Goal: Transaction & Acquisition: Purchase product/service

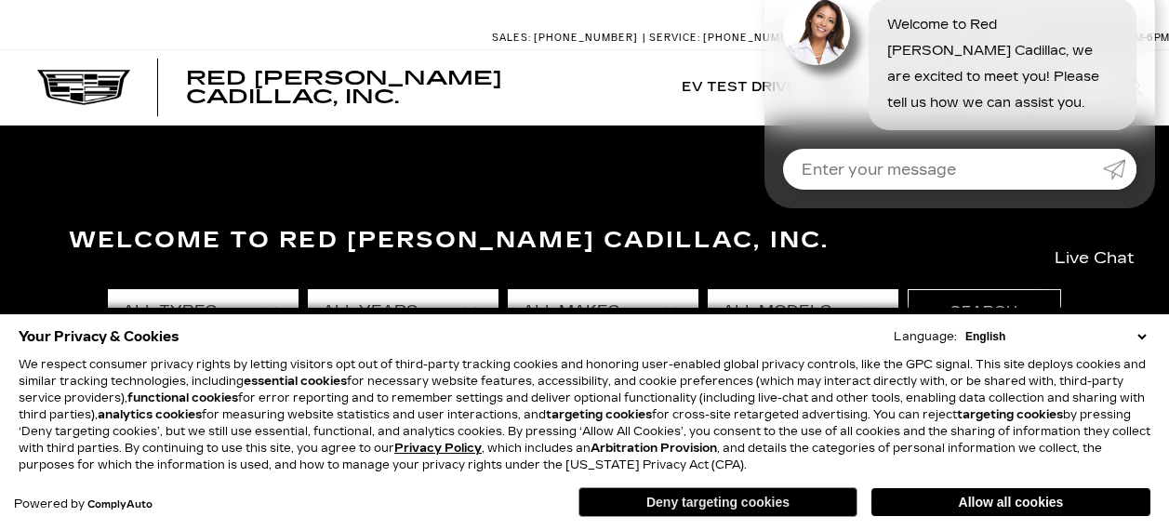
click at [729, 505] on button "Deny targeting cookies" at bounding box center [717, 502] width 279 height 30
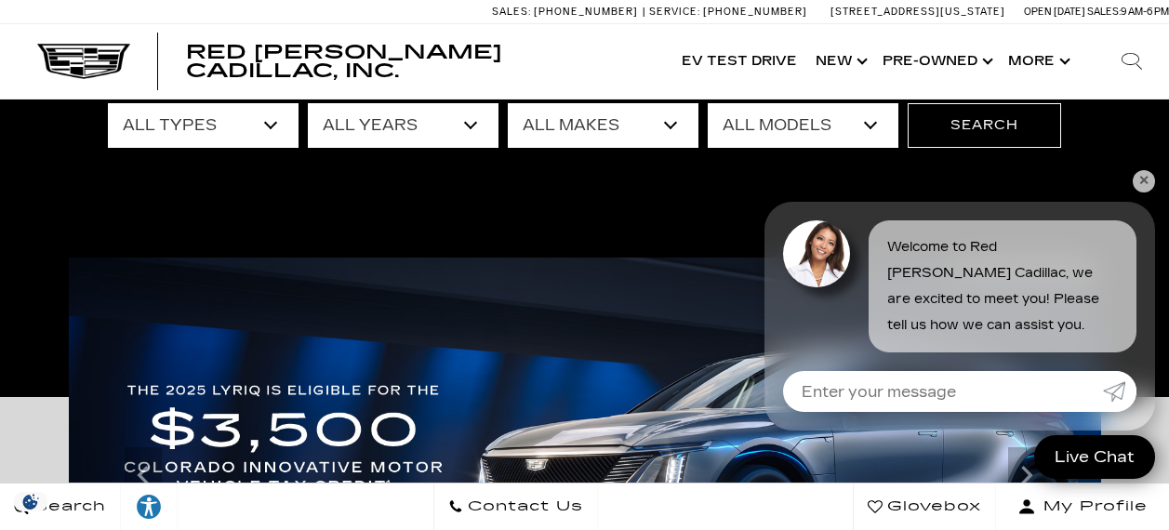
scroll to position [93, 0]
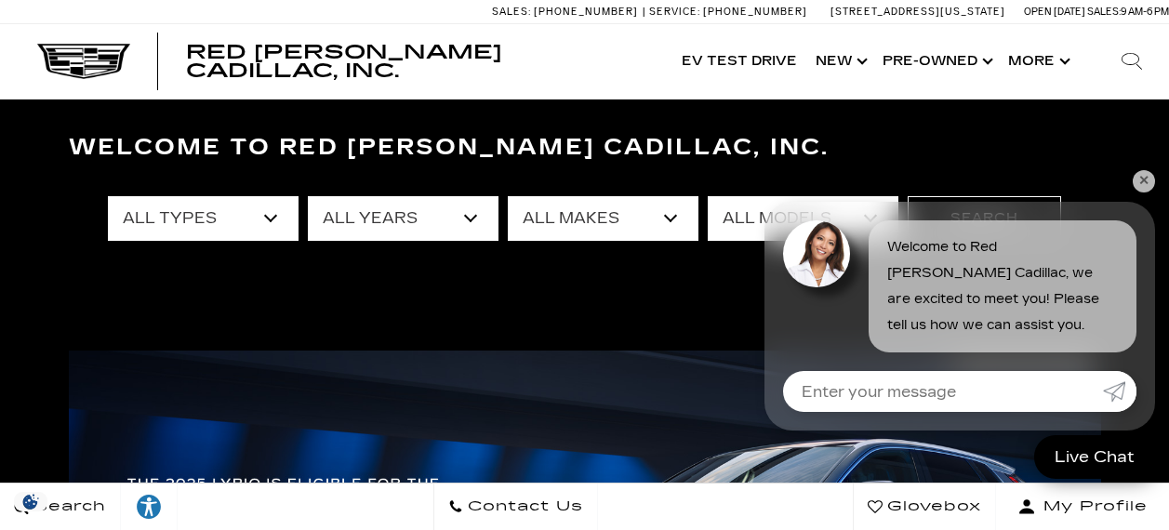
select select "New"
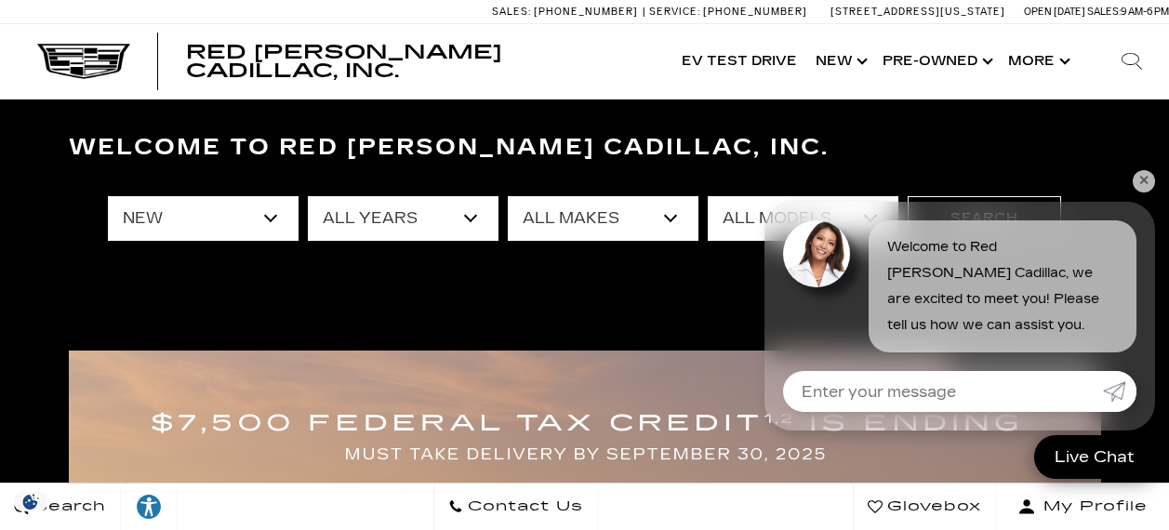
select select "Cadillac"
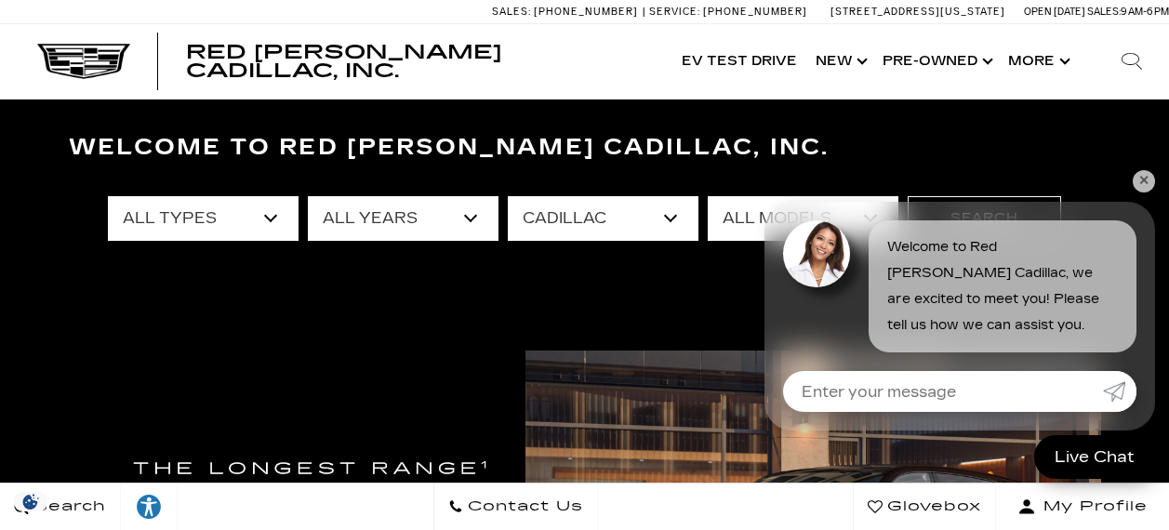
click at [1136, 184] on link "✕" at bounding box center [1144, 181] width 22 height 22
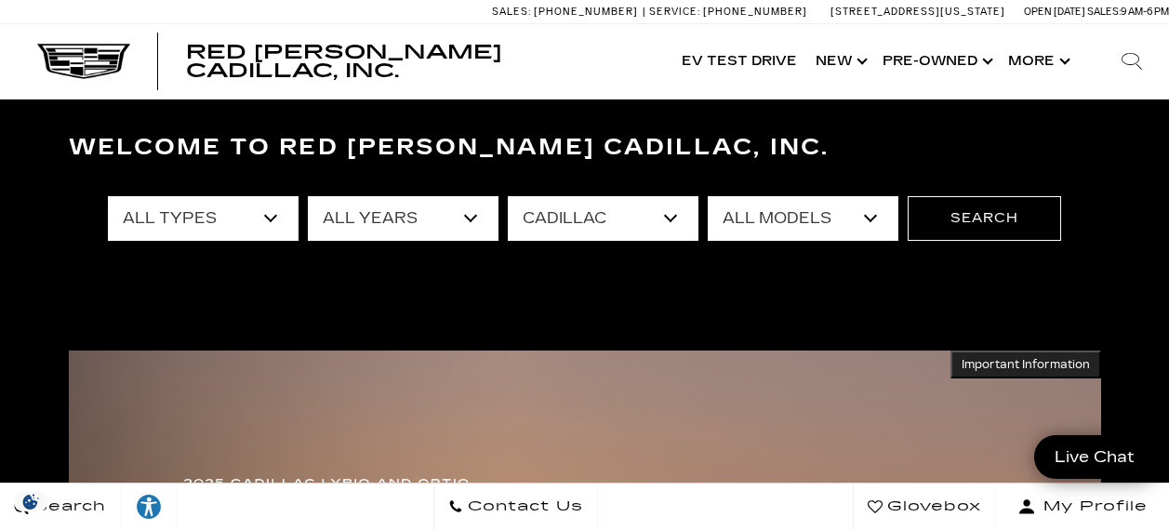
select select "OPTIQ"
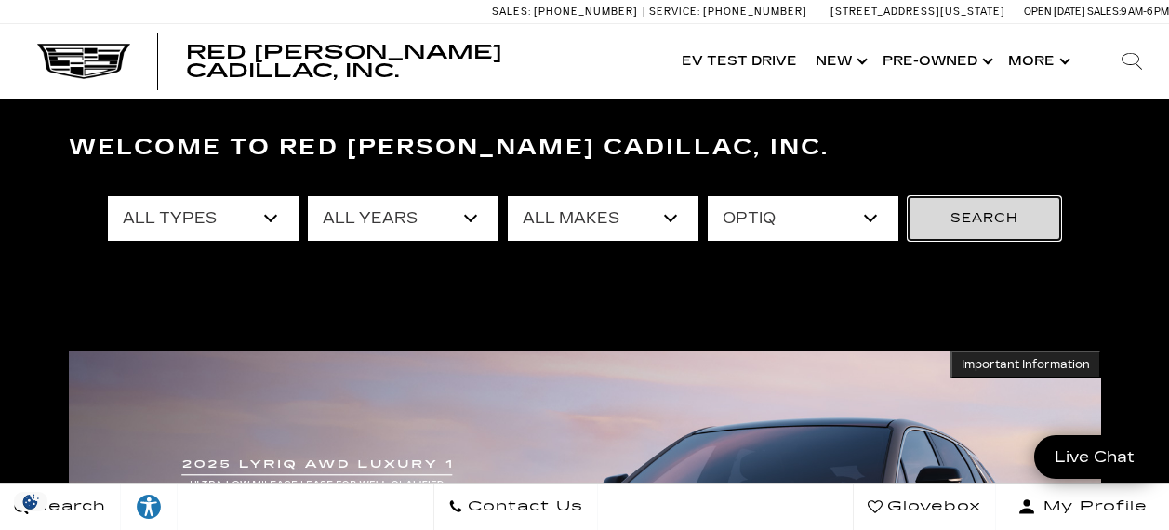
click at [981, 218] on button "Search" at bounding box center [983, 218] width 153 height 45
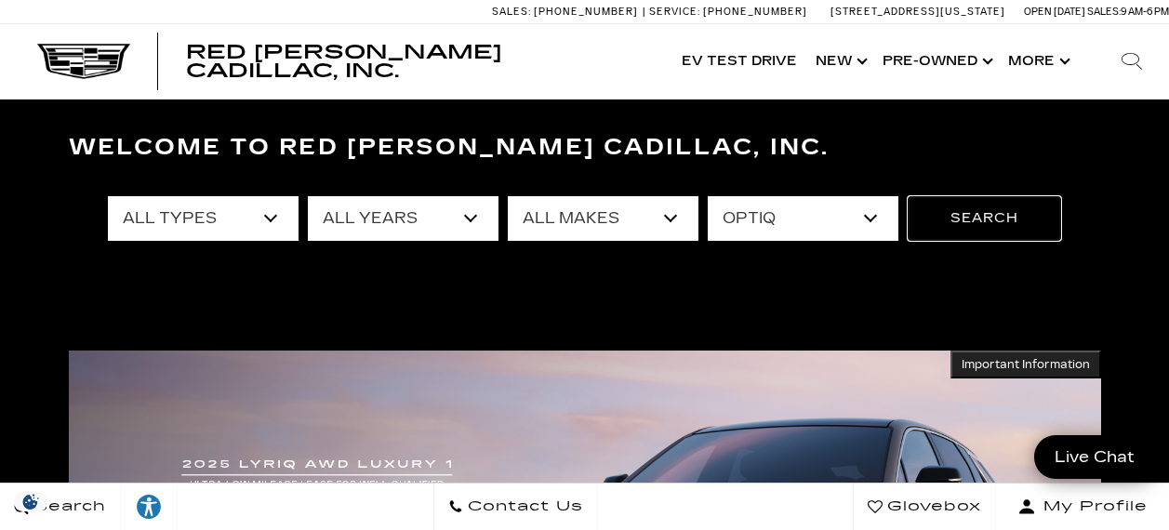
scroll to position [276, 0]
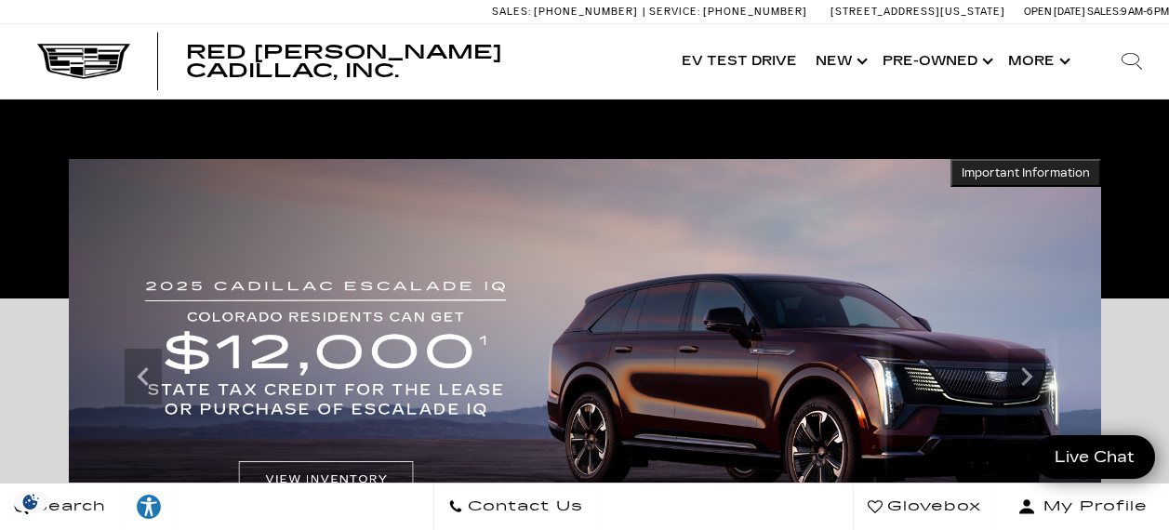
scroll to position [378, 0]
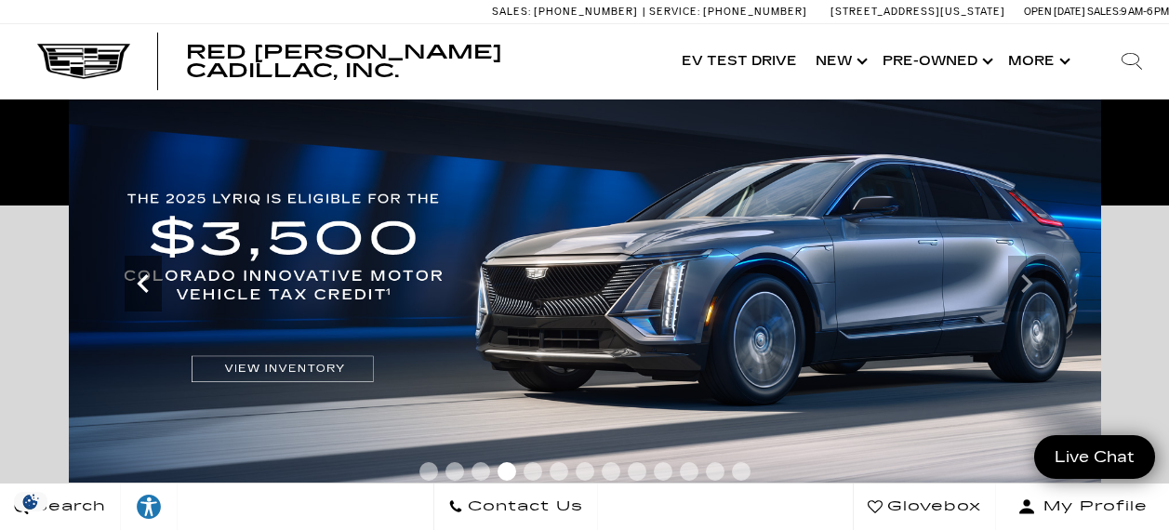
click at [142, 297] on icon "Previous" at bounding box center [143, 283] width 37 height 37
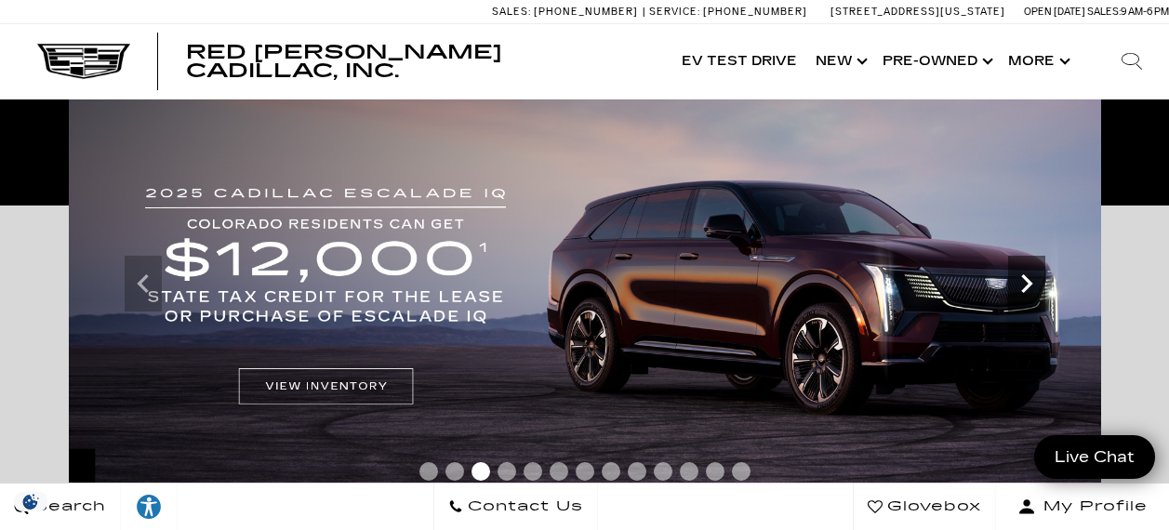
click at [1025, 292] on icon "Next" at bounding box center [1026, 283] width 37 height 37
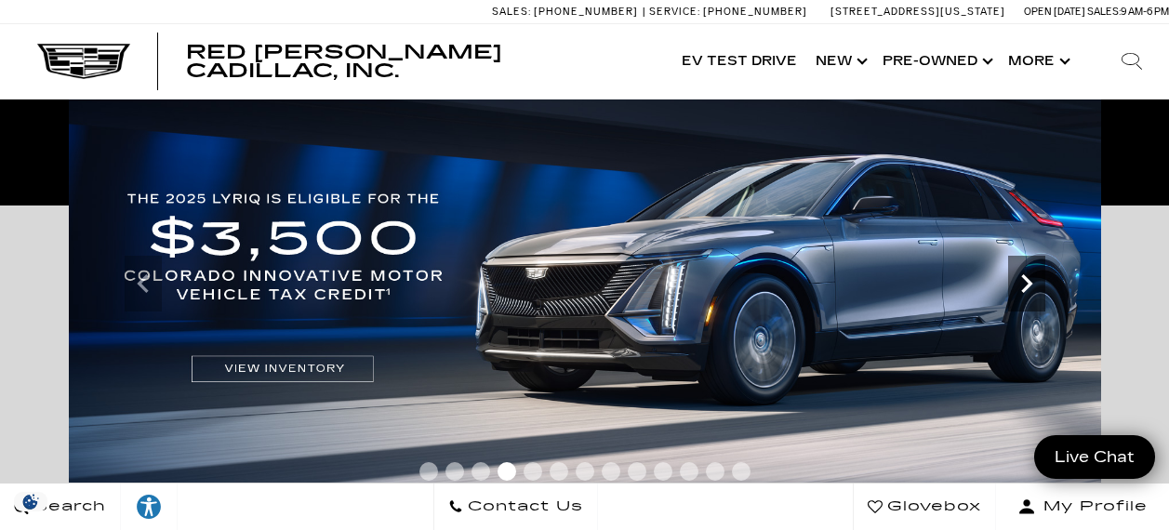
click at [1025, 292] on icon "Next" at bounding box center [1026, 283] width 37 height 37
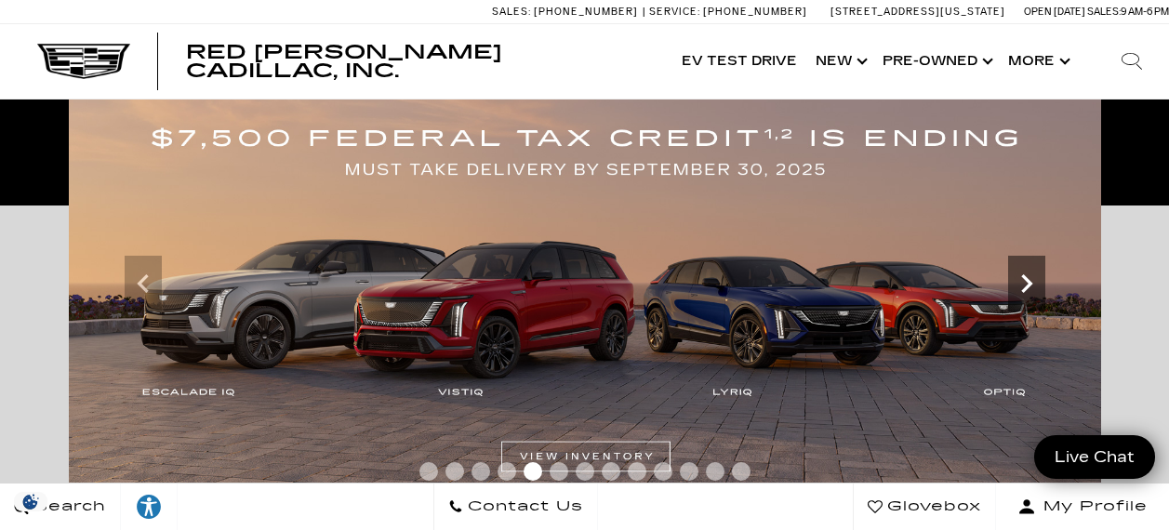
click at [1025, 292] on icon "Next" at bounding box center [1026, 283] width 37 height 37
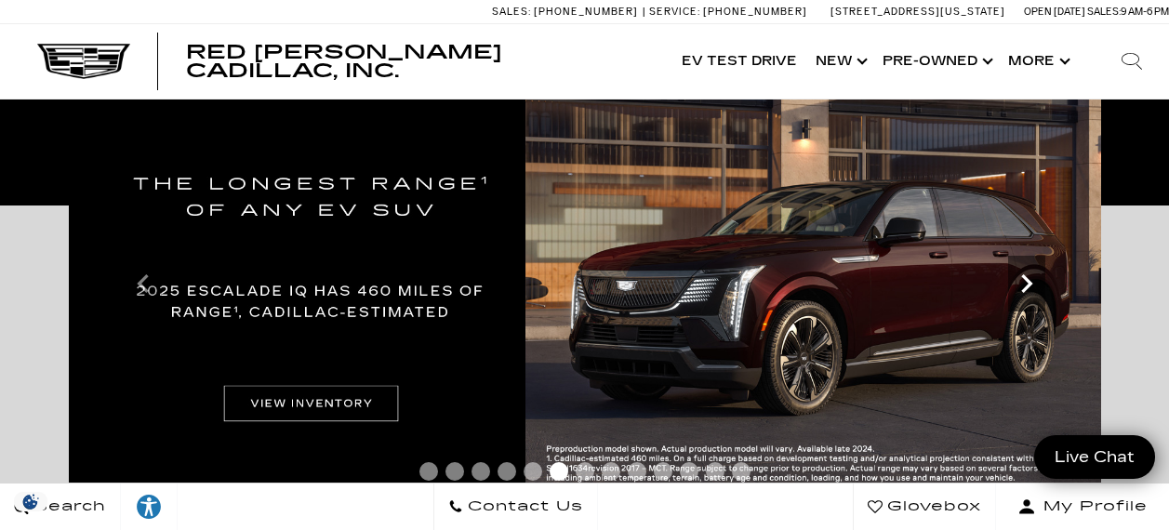
click at [1025, 292] on icon "Next" at bounding box center [1026, 283] width 37 height 37
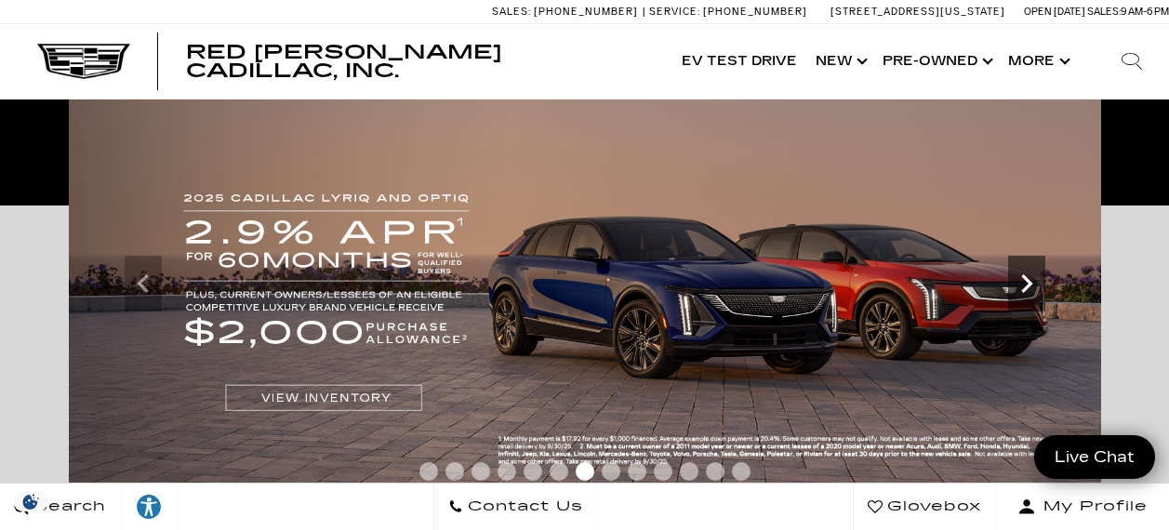
click at [1025, 292] on icon "Next" at bounding box center [1026, 283] width 37 height 37
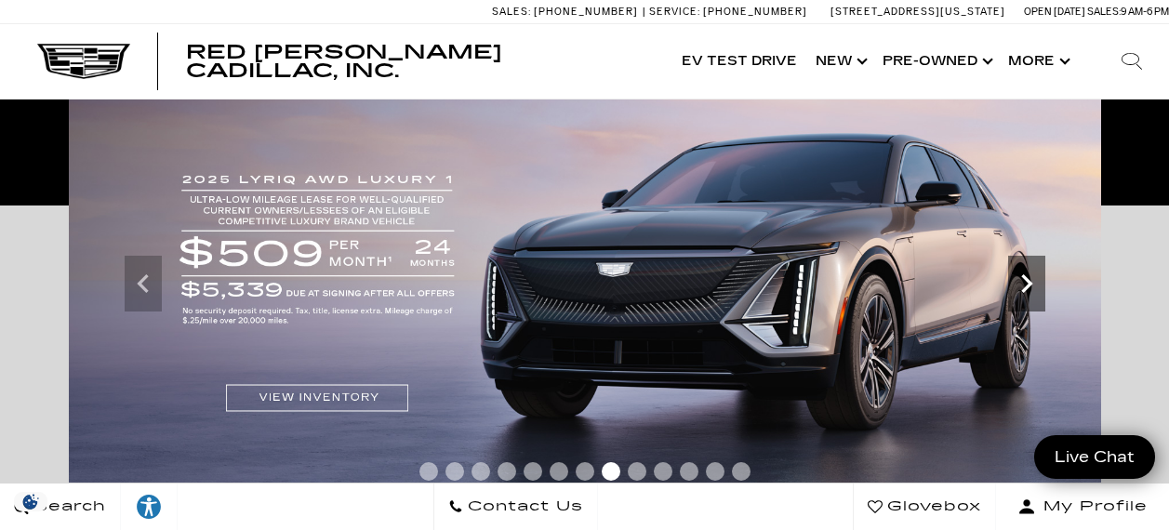
click at [1025, 292] on icon "Next" at bounding box center [1026, 283] width 37 height 37
